Goal: Navigation & Orientation: Find specific page/section

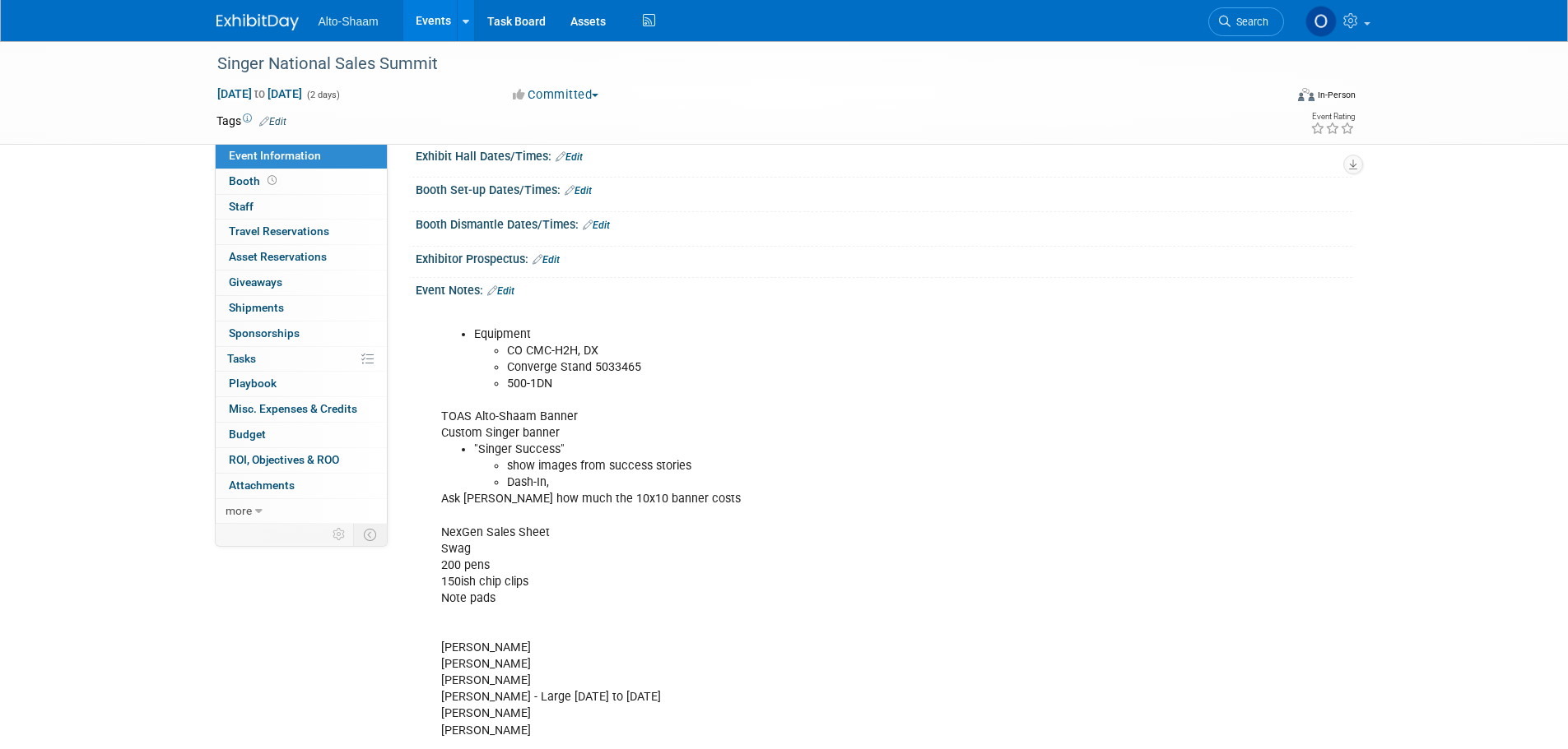
scroll to position [165, 0]
click at [428, 18] on link "Events" at bounding box center [433, 21] width 60 height 41
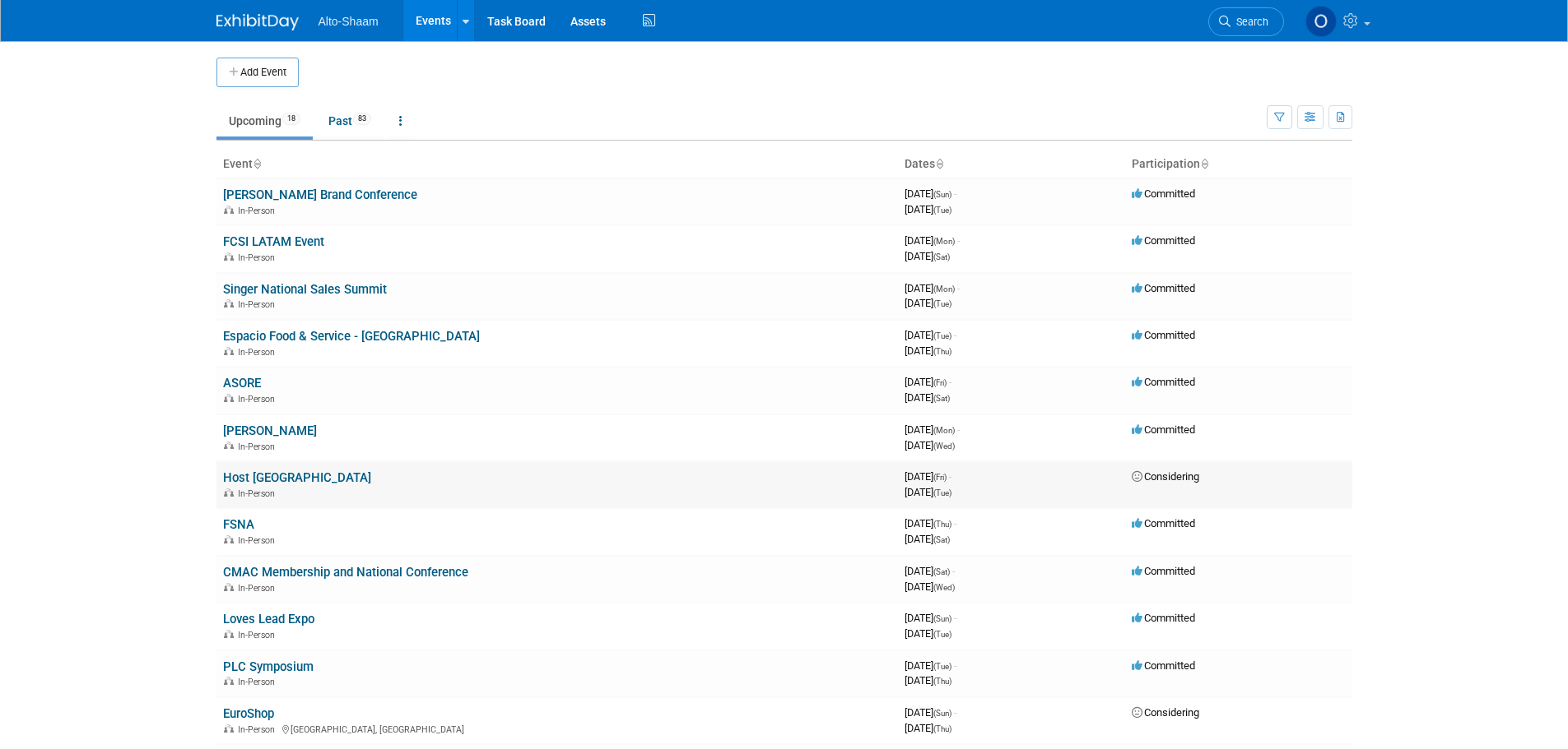
click at [272, 479] on link "Host [GEOGRAPHIC_DATA]" at bounding box center [297, 477] width 148 height 15
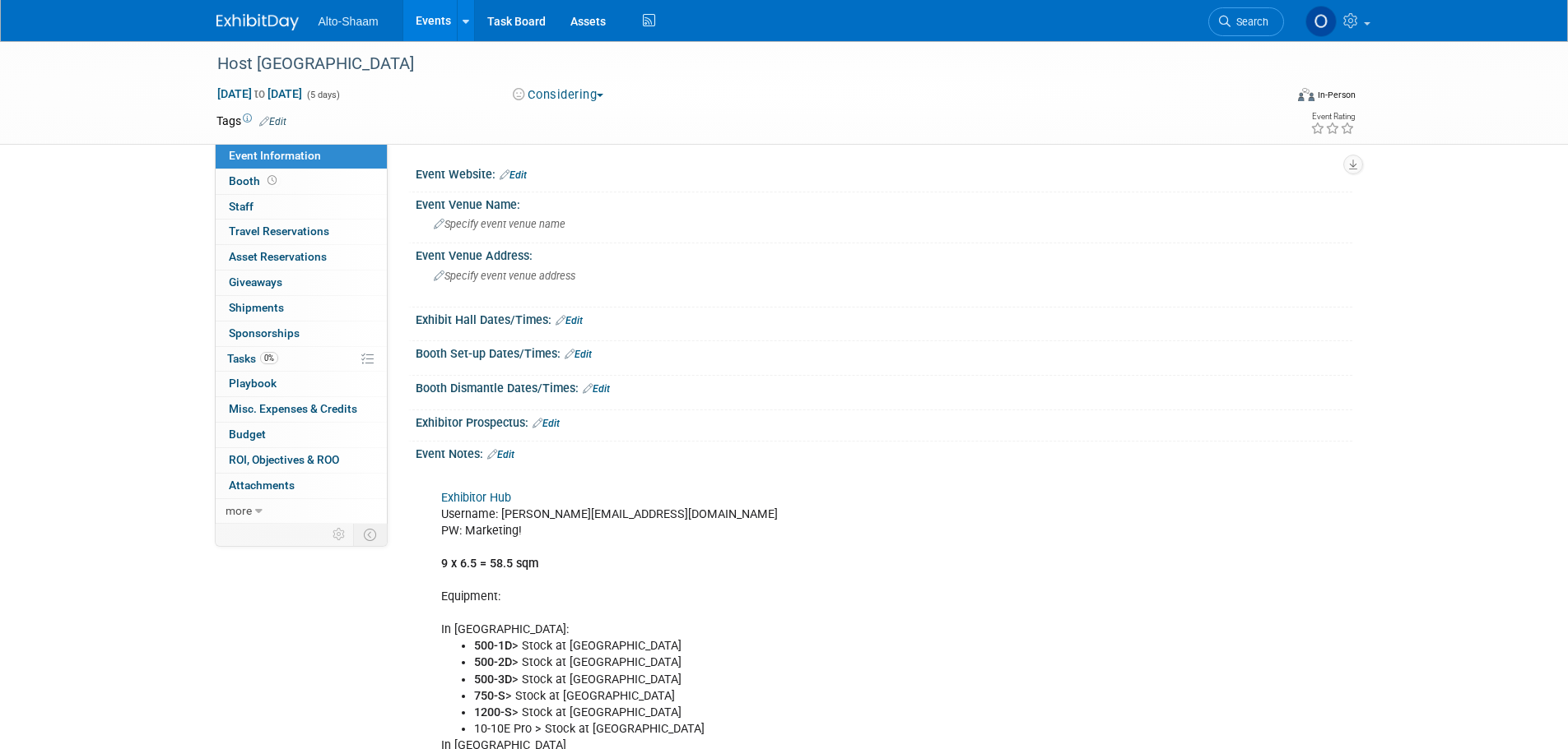
click at [490, 496] on link "Exhibitor Hub" at bounding box center [475, 498] width 70 height 14
